Goal: Information Seeking & Learning: Learn about a topic

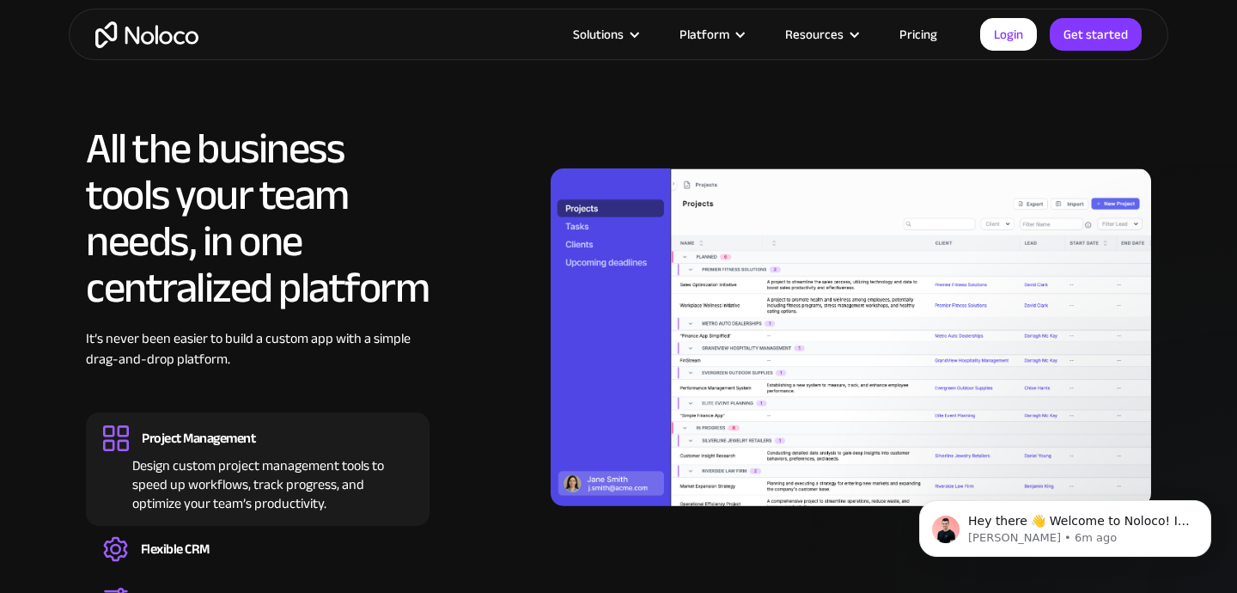
scroll to position [1589, 0]
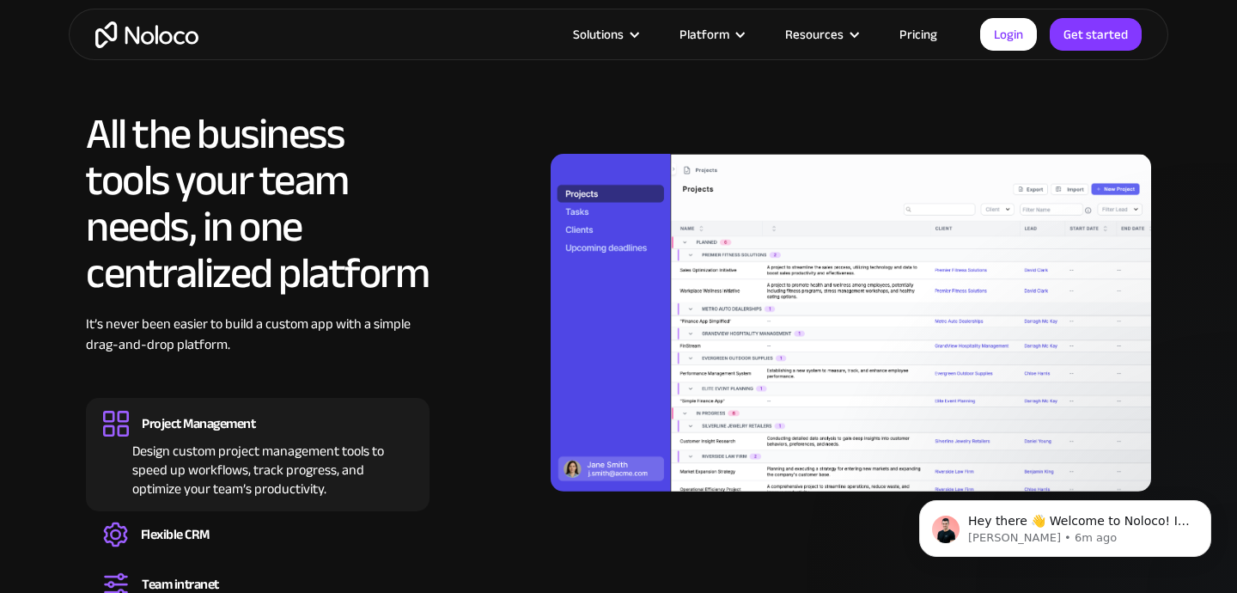
click at [904, 36] on link "Pricing" at bounding box center [918, 34] width 81 height 22
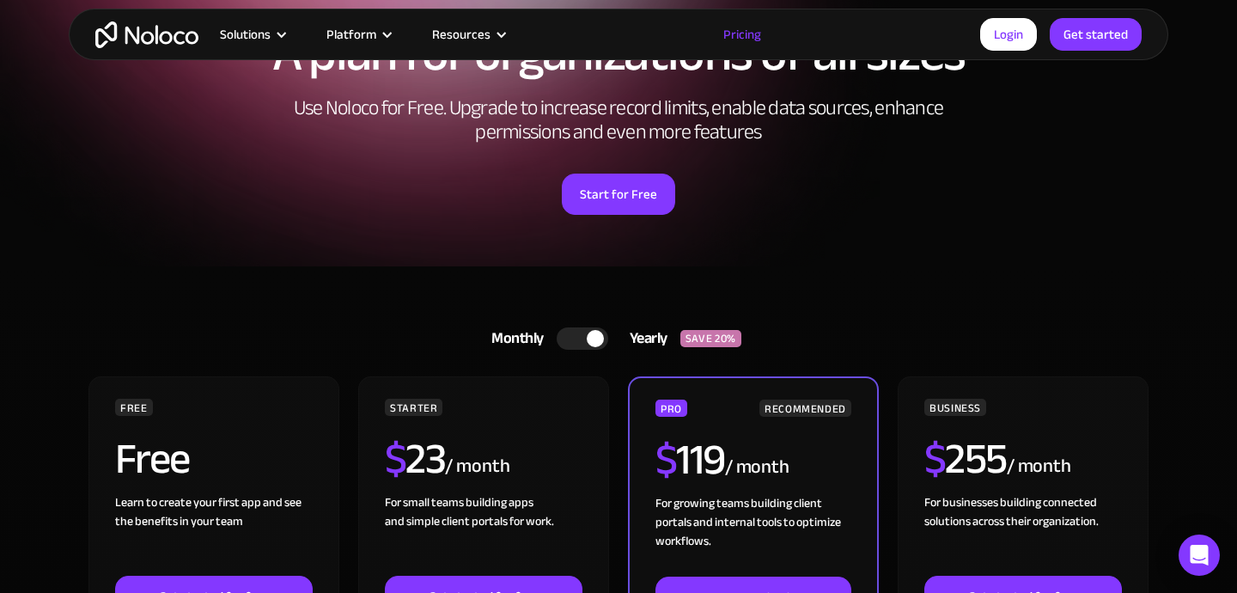
scroll to position [150, 0]
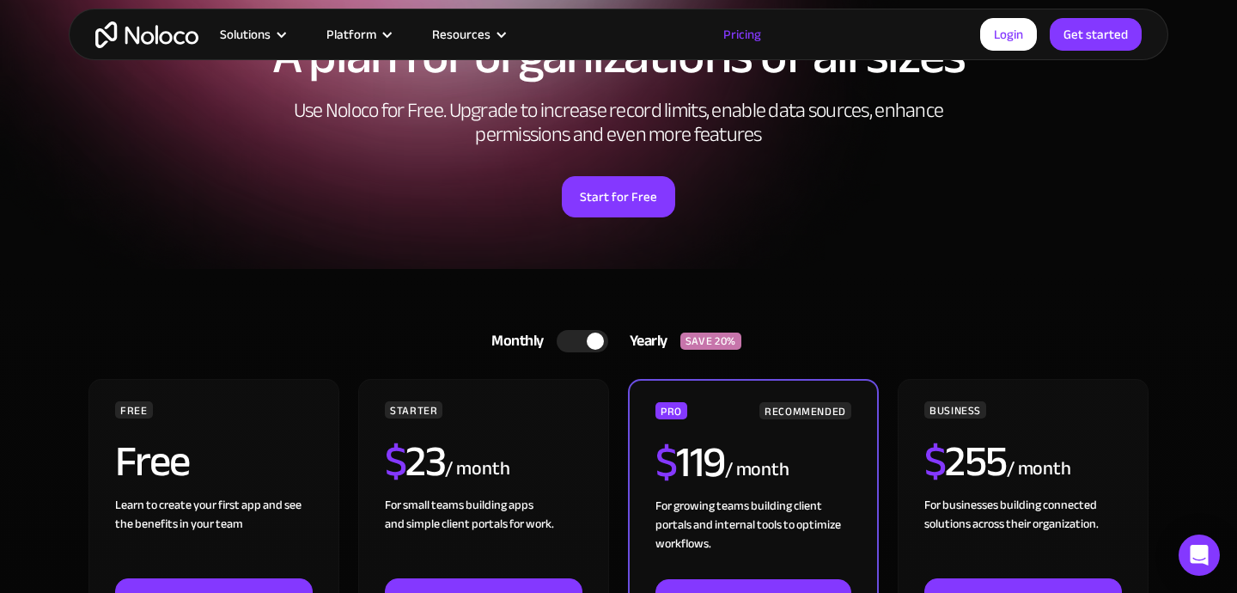
click at [897, 162] on div "A plan for organizations of all sizes Use Noloco for Free. Upgrade to increase …" at bounding box center [619, 124] width 1100 height 290
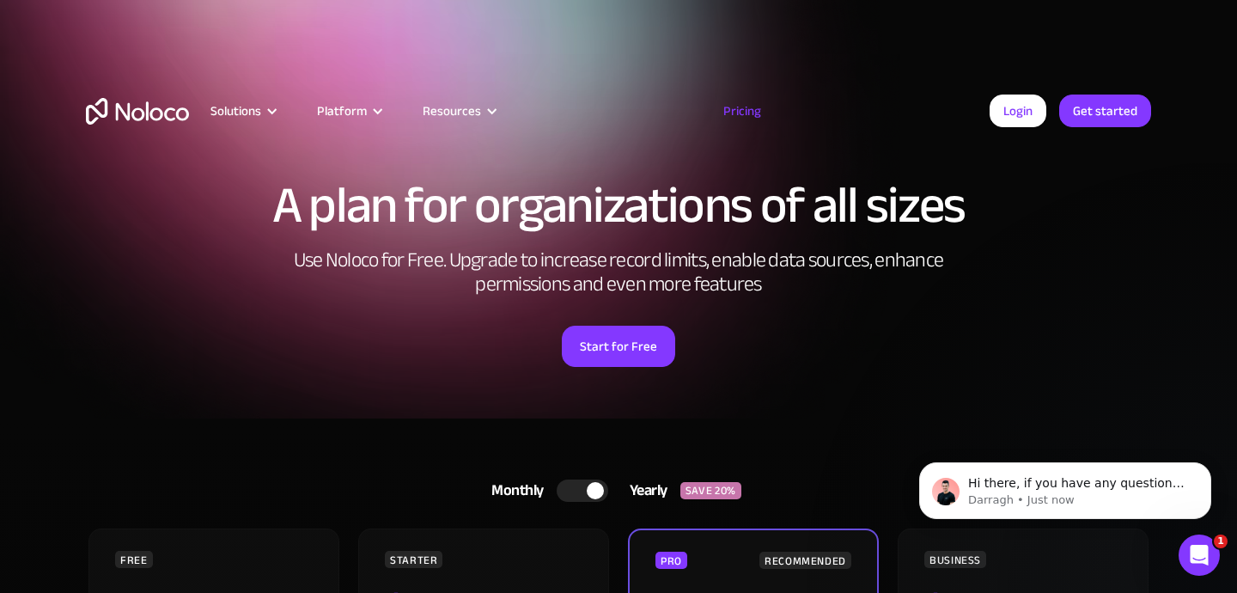
scroll to position [0, 0]
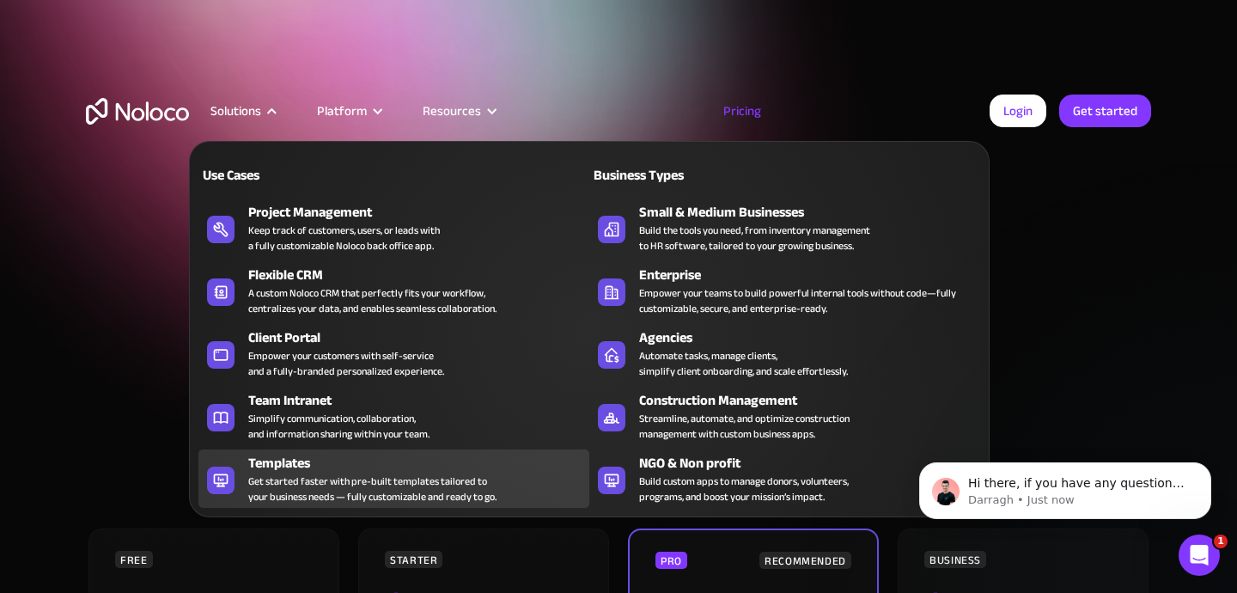
click at [520, 491] on div "Templates Get started faster with pre-built templates tailored to your business…" at bounding box center [414, 479] width 332 height 52
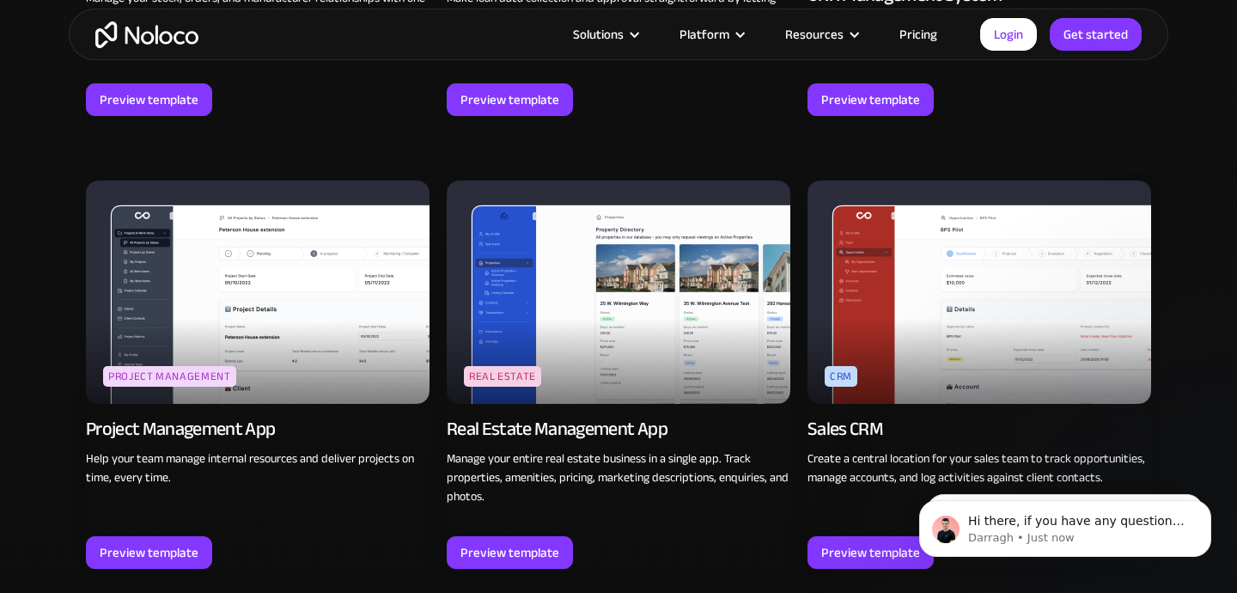
scroll to position [3020, 0]
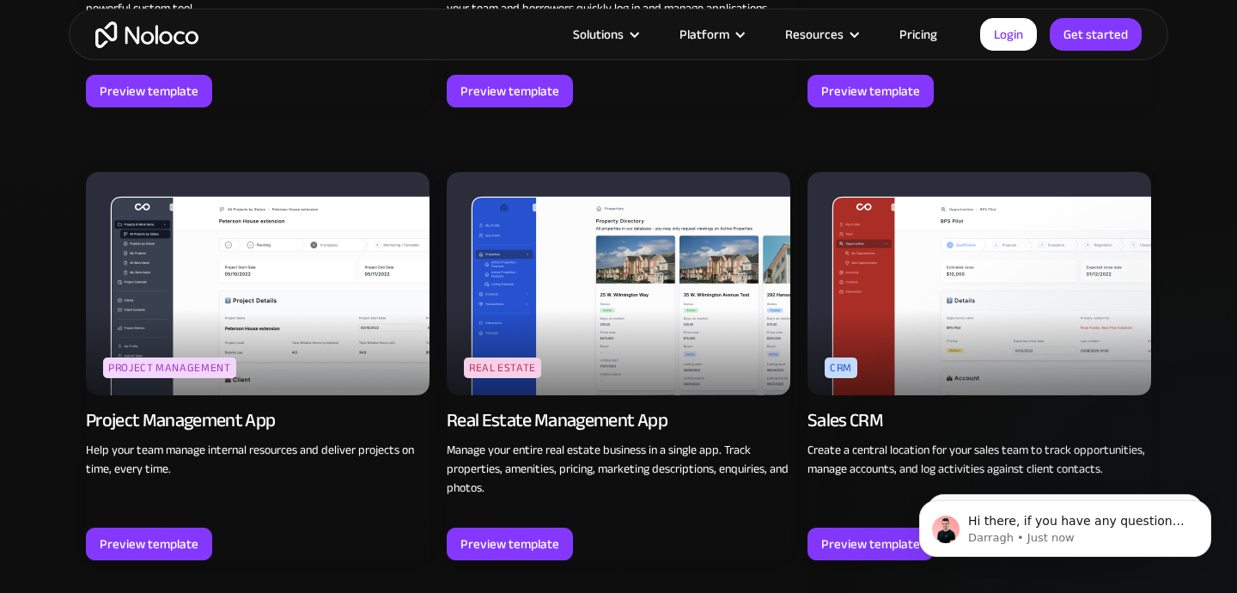
click at [316, 326] on img at bounding box center [258, 283] width 344 height 223
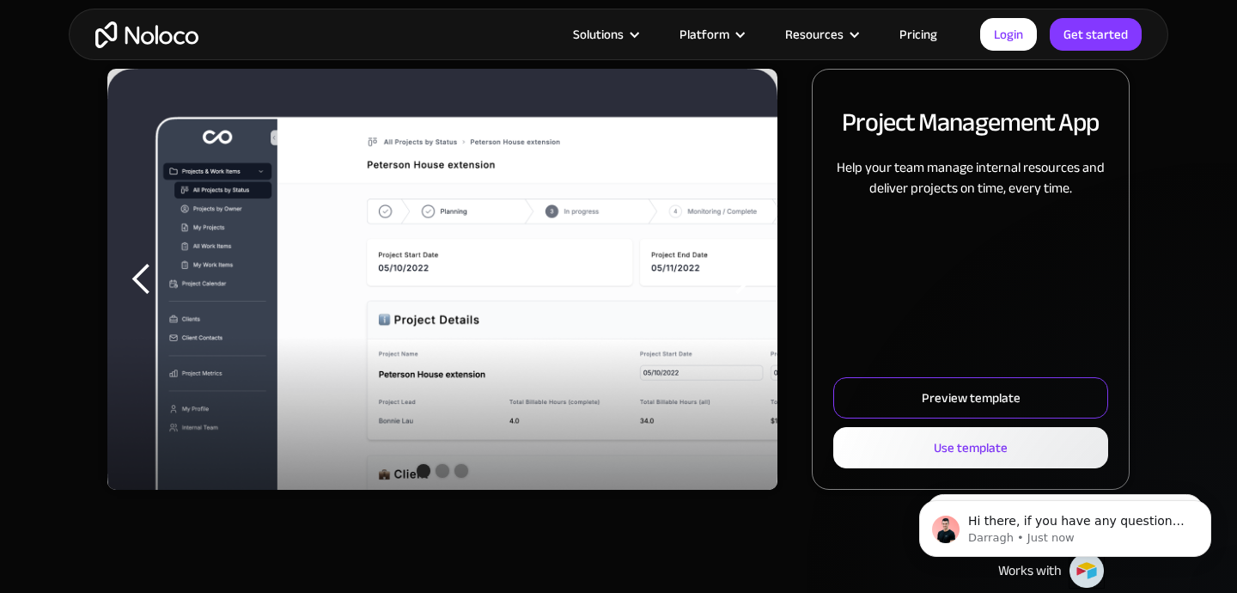
click at [932, 408] on div "Preview template" at bounding box center [971, 398] width 99 height 22
